Goal: Task Accomplishment & Management: Complete application form

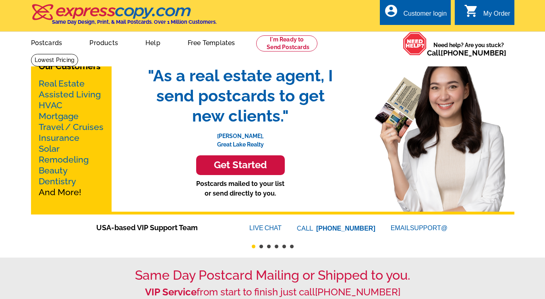
click at [418, 15] on div "Customer login" at bounding box center [425, 15] width 44 height 11
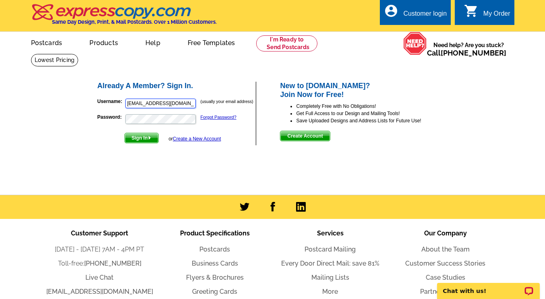
drag, startPoint x: 193, startPoint y: 101, endPoint x: 64, endPoint y: 97, distance: 129.8
click at [64, 97] on main "Already A Member? Sign In. Username: [EMAIL_ADDRESS][DOMAIN_NAME] (usually your…" at bounding box center [272, 124] width 545 height 141
type input "[EMAIL_ADDRESS][DOMAIN_NAME]"
click at [143, 141] on span "Sign In" at bounding box center [141, 138] width 33 height 10
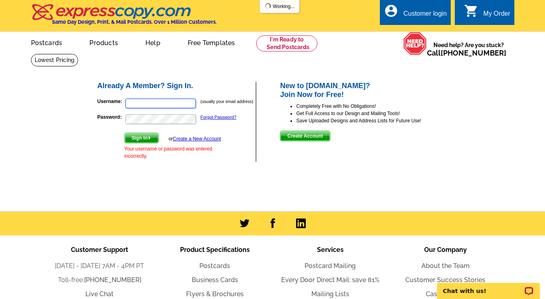
type input "[EMAIL_ADDRESS][DOMAIN_NAME]"
click at [309, 137] on span "Create Account" at bounding box center [304, 136] width 49 height 10
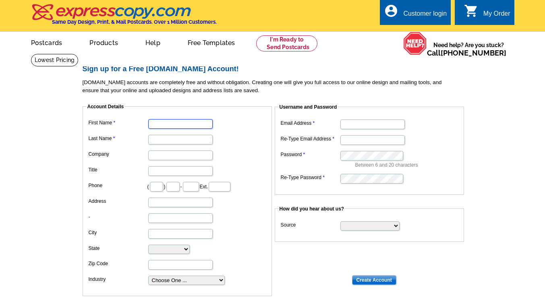
click at [173, 125] on input "First Name" at bounding box center [180, 124] width 64 height 10
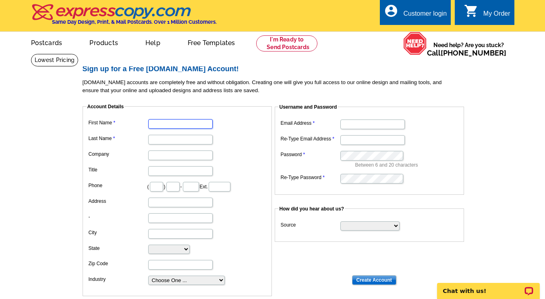
click at [173, 125] on input "First Name" at bounding box center [180, 124] width 64 height 10
type input "Brent"
type input "H"
type input "Martin"
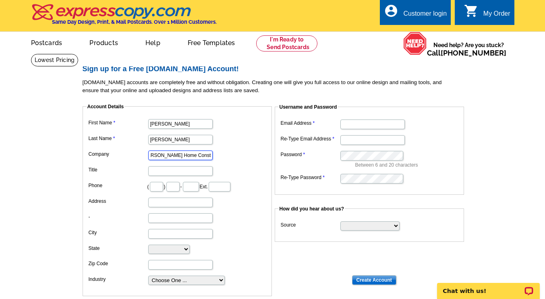
type input "Martin Home Construction LLC"
type input "Owner"
type input "214"
type input "404"
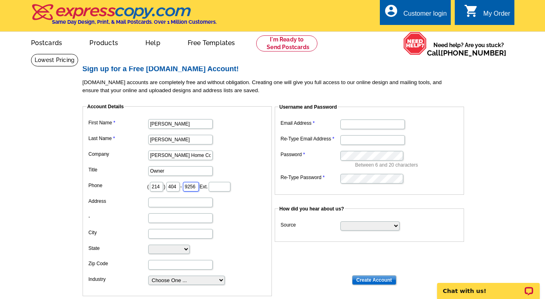
type input "9256"
click at [160, 201] on input "Address" at bounding box center [180, 203] width 64 height 10
click at [118, 215] on label "-" at bounding box center [118, 216] width 59 height 7
click at [148, 215] on input "-" at bounding box center [180, 218] width 64 height 10
click at [221, 280] on select "Choose One ... Residential Real Estate Accounting Agriculture Architecture Arts…" at bounding box center [186, 280] width 77 height 9
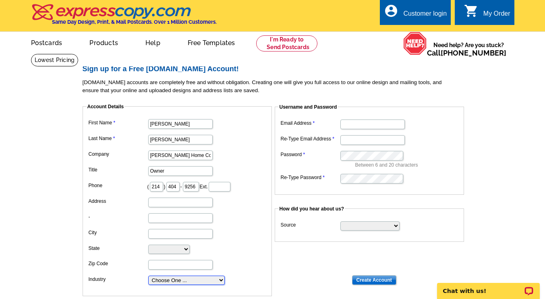
select select "15"
click at [148, 277] on select "Choose One ... Residential Real Estate Accounting Agriculture Architecture Arts…" at bounding box center [186, 280] width 77 height 9
click at [356, 124] on input "Email Address" at bounding box center [372, 125] width 64 height 10
type input "l"
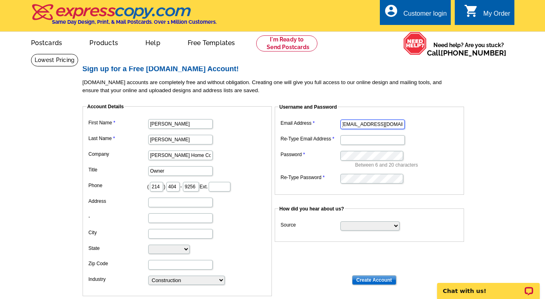
type input "[EMAIL_ADDRESS][DOMAIN_NAME]"
click at [499, 166] on main "Sign up for a Free expresscopy.com Account! expresscopy.com accounts are comple…" at bounding box center [272, 212] width 545 height 317
click at [396, 226] on select "Search Engine Television Ad Direct Mail Postcard Email Referred by a friend Oth…" at bounding box center [369, 226] width 59 height 9
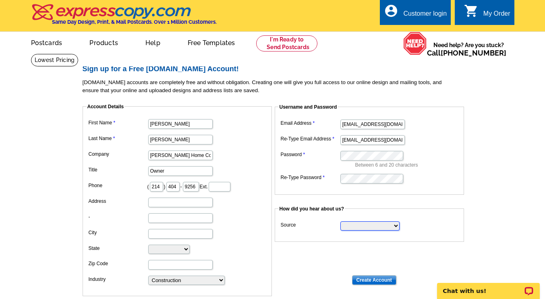
select select "referral"
click at [340, 222] on select "Search Engine Television Ad Direct Mail Postcard Email Referred by a friend Oth…" at bounding box center [369, 226] width 59 height 9
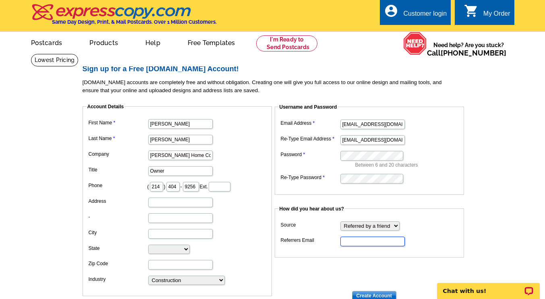
click at [358, 239] on input "Referrers Email" at bounding box center [372, 242] width 64 height 10
type input "[EMAIL_ADDRESS][DOMAIN_NAME]"
click at [468, 226] on dd "How did you hear about us? Source Search Engine Television Ad Direct Mail Postc…" at bounding box center [276, 231] width 387 height 52
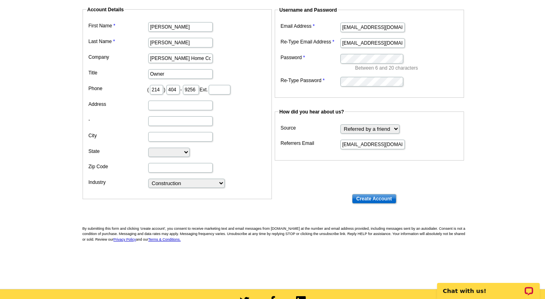
scroll to position [100, 0]
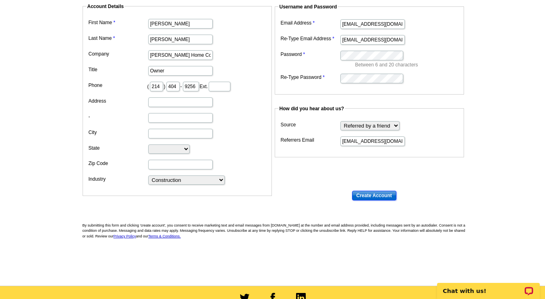
click at [378, 197] on input "Create Account" at bounding box center [374, 196] width 44 height 10
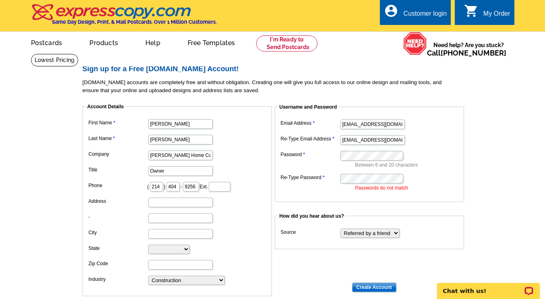
click at [496, 182] on main "Sign up for a Free expresscopy.com Account! expresscopy.com accounts are comple…" at bounding box center [272, 216] width 545 height 324
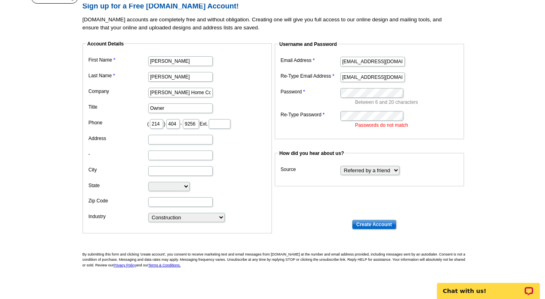
scroll to position [63, 0]
click at [368, 227] on input "Create Account" at bounding box center [374, 225] width 44 height 10
